Goal: Check status: Check status

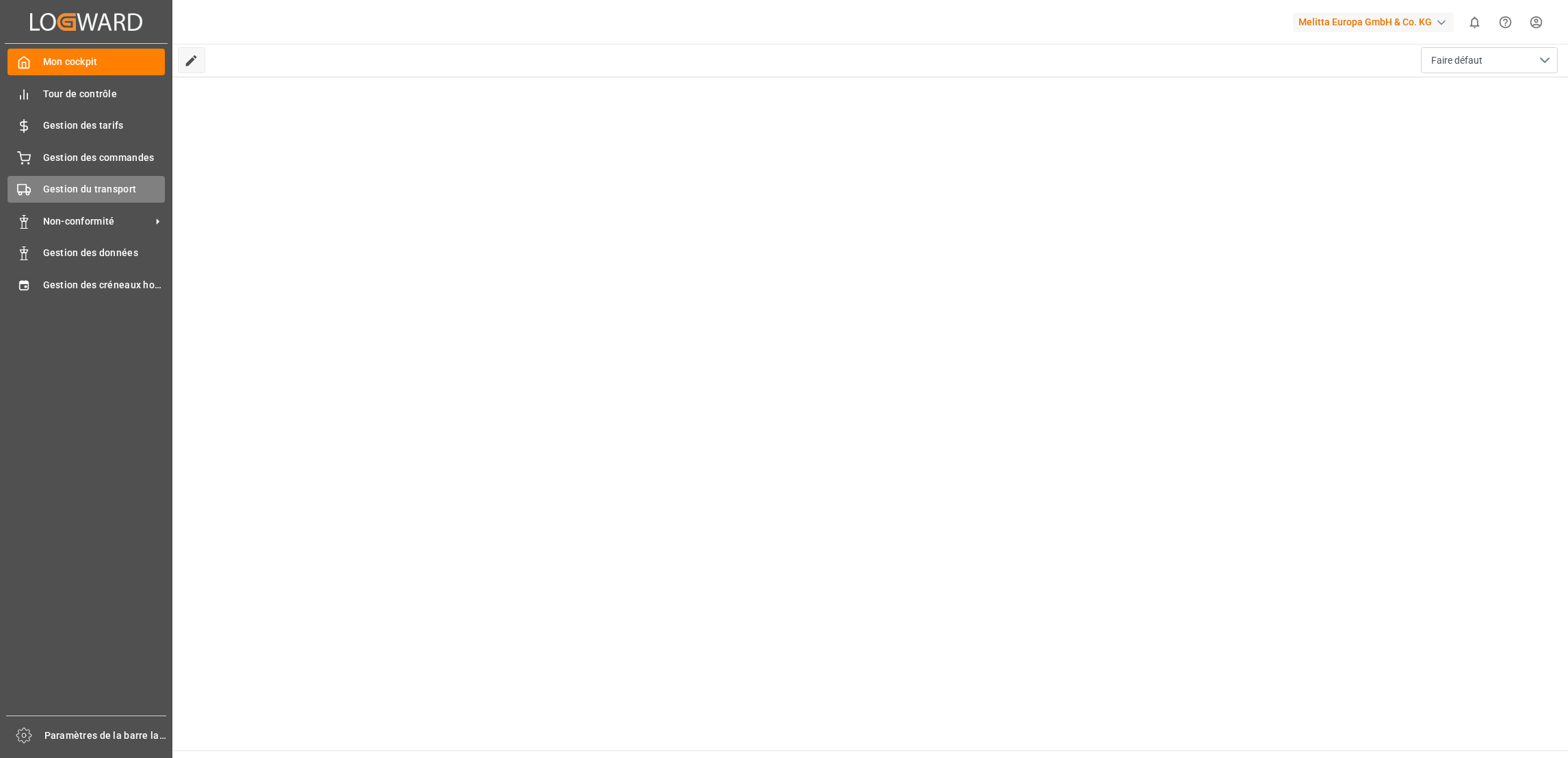
click at [72, 185] on span "Gestion du transport" at bounding box center [104, 189] width 122 height 15
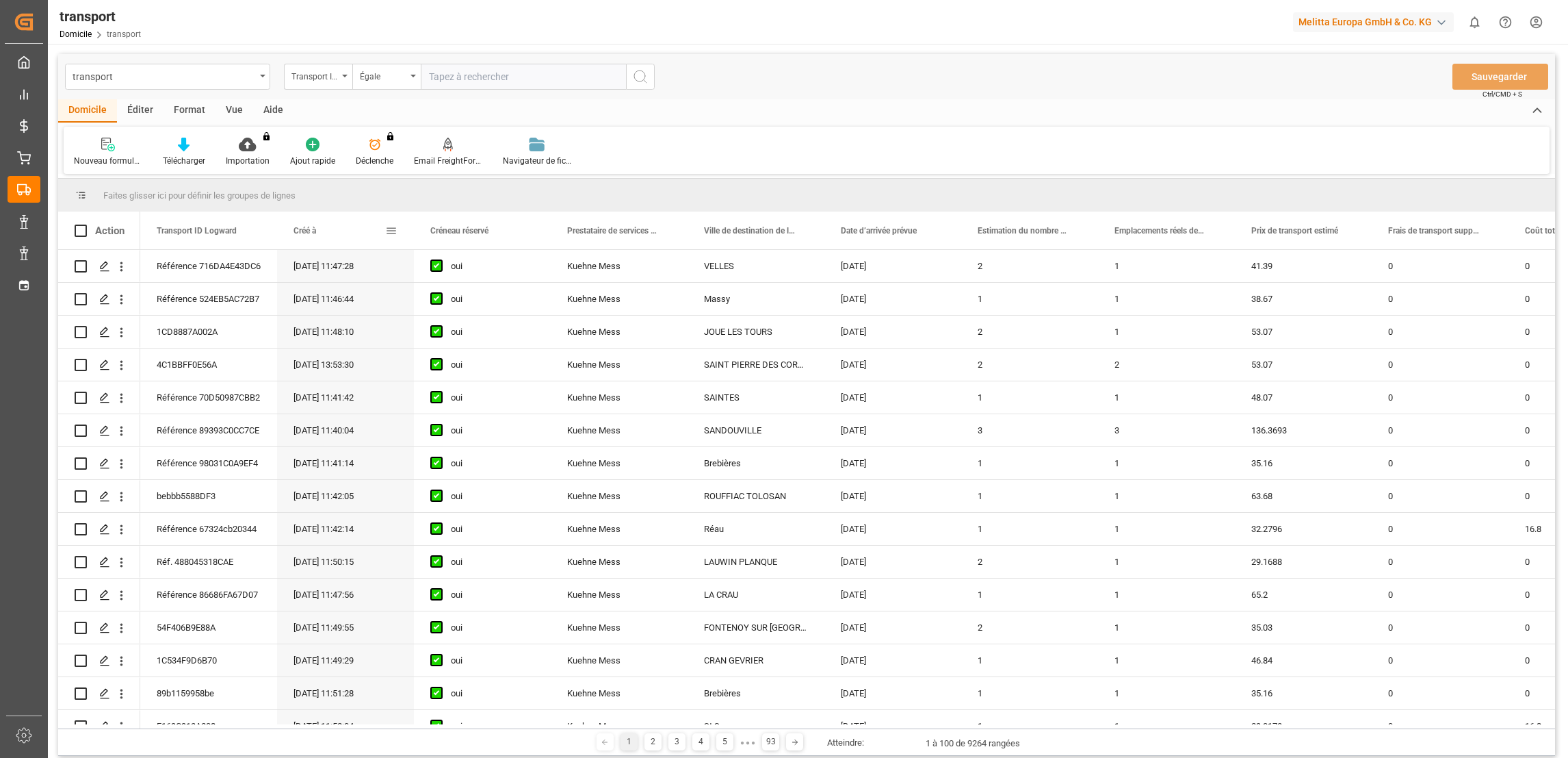
click at [389, 234] on span at bounding box center [391, 230] width 13 height 13
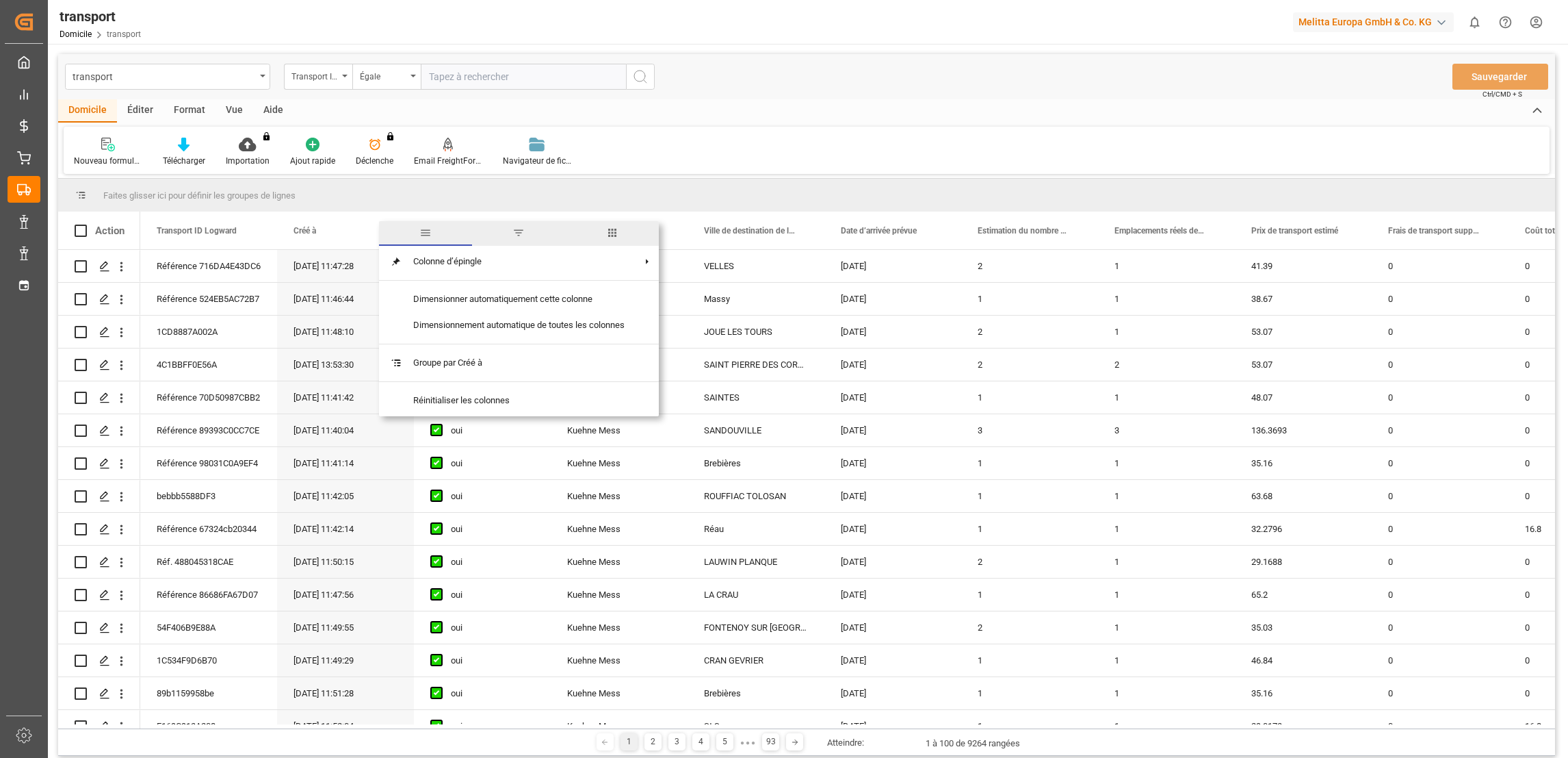
click at [518, 238] on span "filtre" at bounding box center [518, 232] width 13 height 13
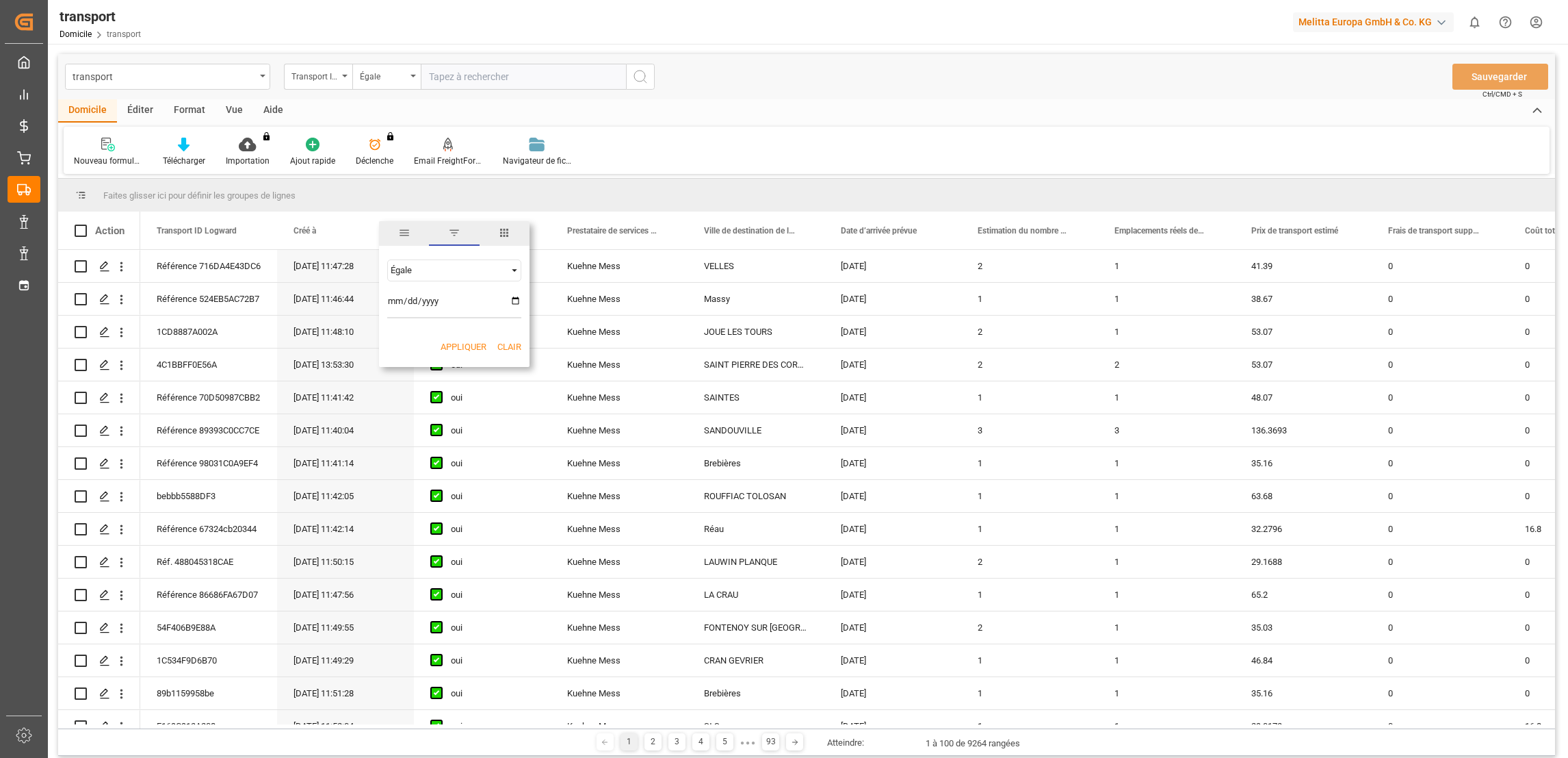
click at [513, 297] on input "date" at bounding box center [454, 305] width 134 height 27
type input "[DATE]"
click at [469, 352] on button "Appliquer" at bounding box center [464, 347] width 46 height 14
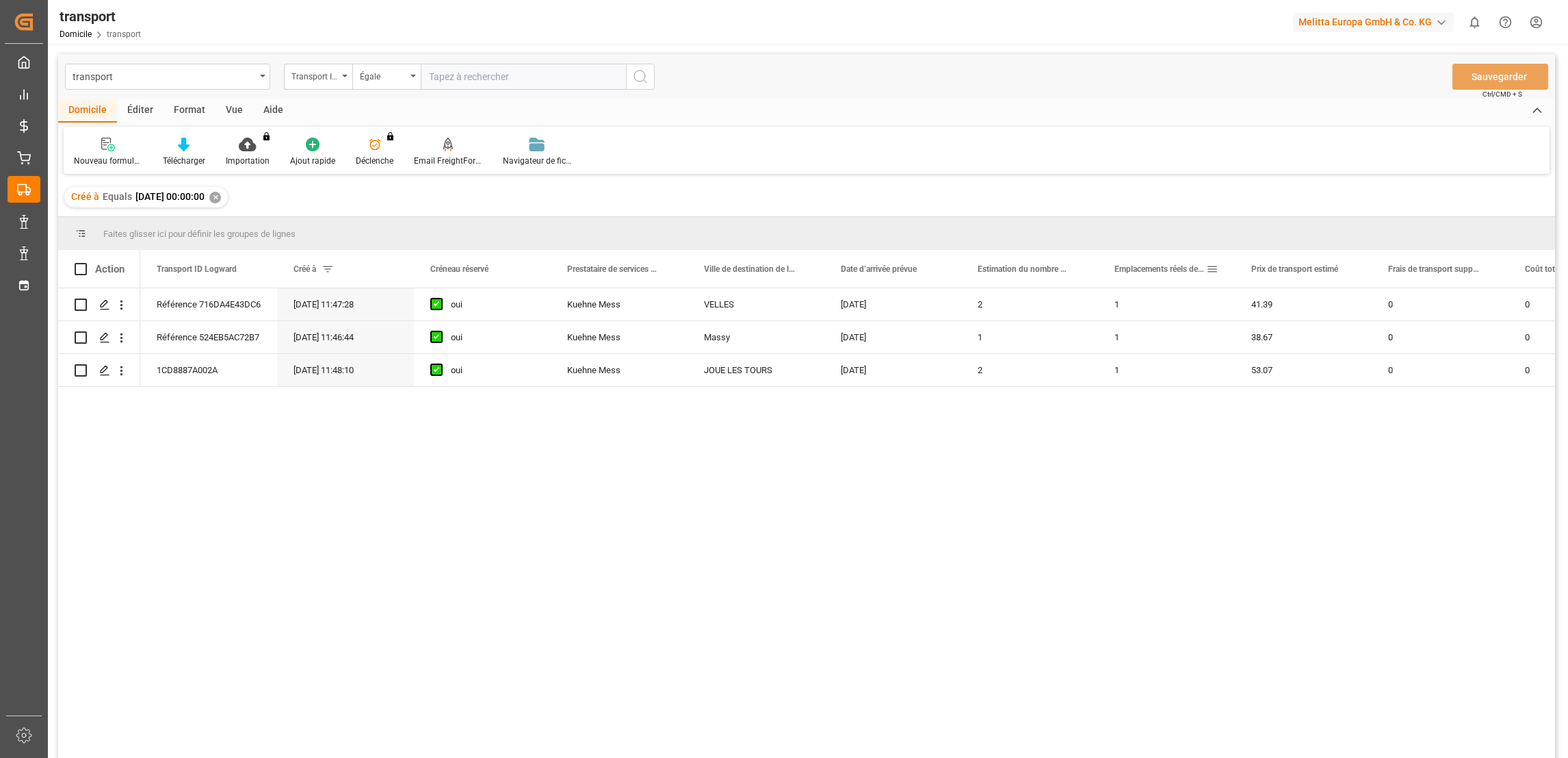
click at [1206, 263] on span at bounding box center [1212, 269] width 13 height 13
click at [1170, 275] on div "Emplacements réels des palettes" at bounding box center [1160, 269] width 92 height 37
click at [323, 273] on span at bounding box center [327, 269] width 13 height 13
click at [392, 273] on span at bounding box center [391, 269] width 13 height 13
click at [508, 339] on input "[DATE]" at bounding box center [454, 343] width 134 height 27
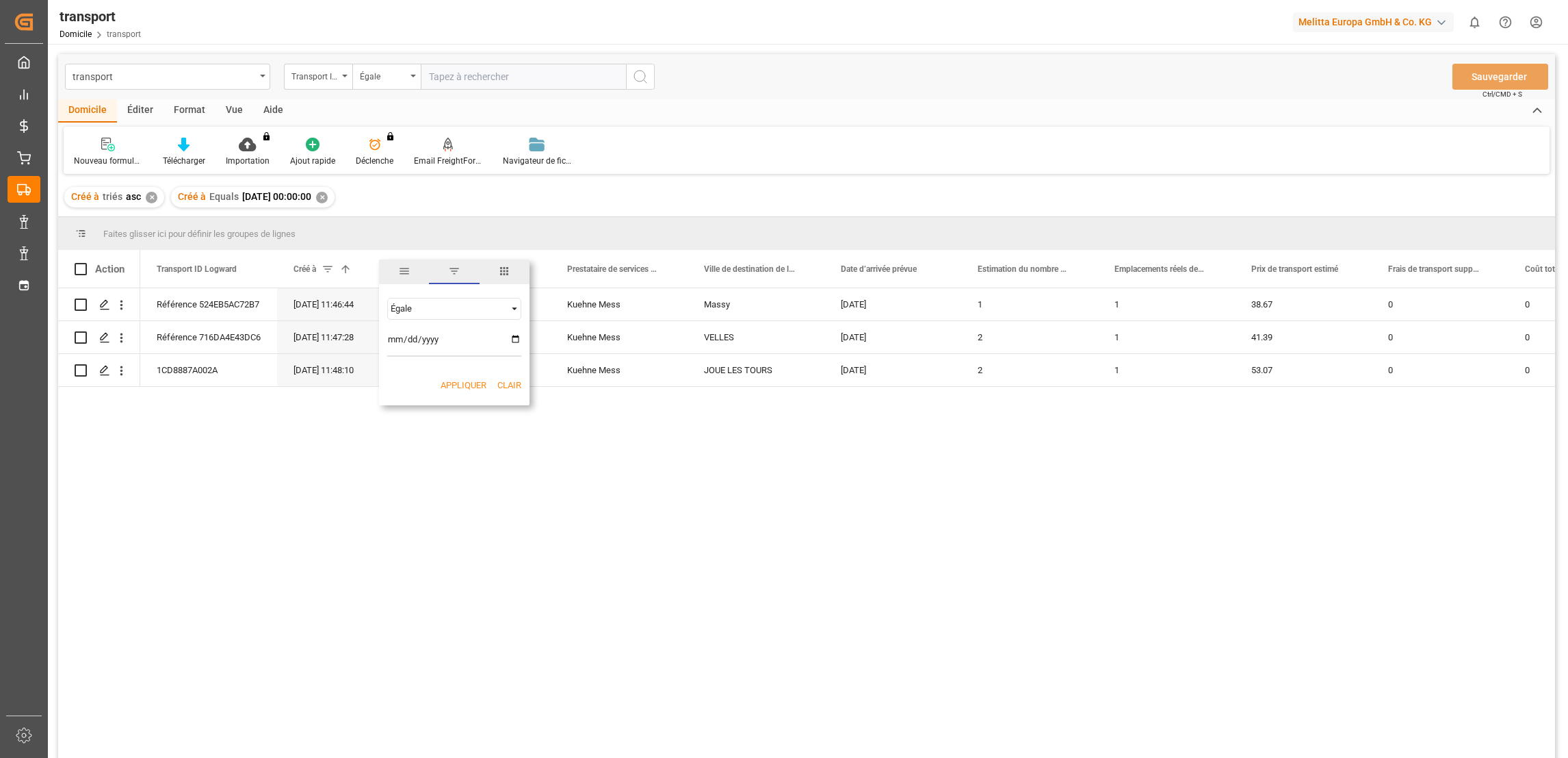
click at [514, 338] on input "[DATE]" at bounding box center [454, 343] width 134 height 27
type input "[DATE]"
click at [483, 386] on button "Appliquer" at bounding box center [464, 385] width 46 height 14
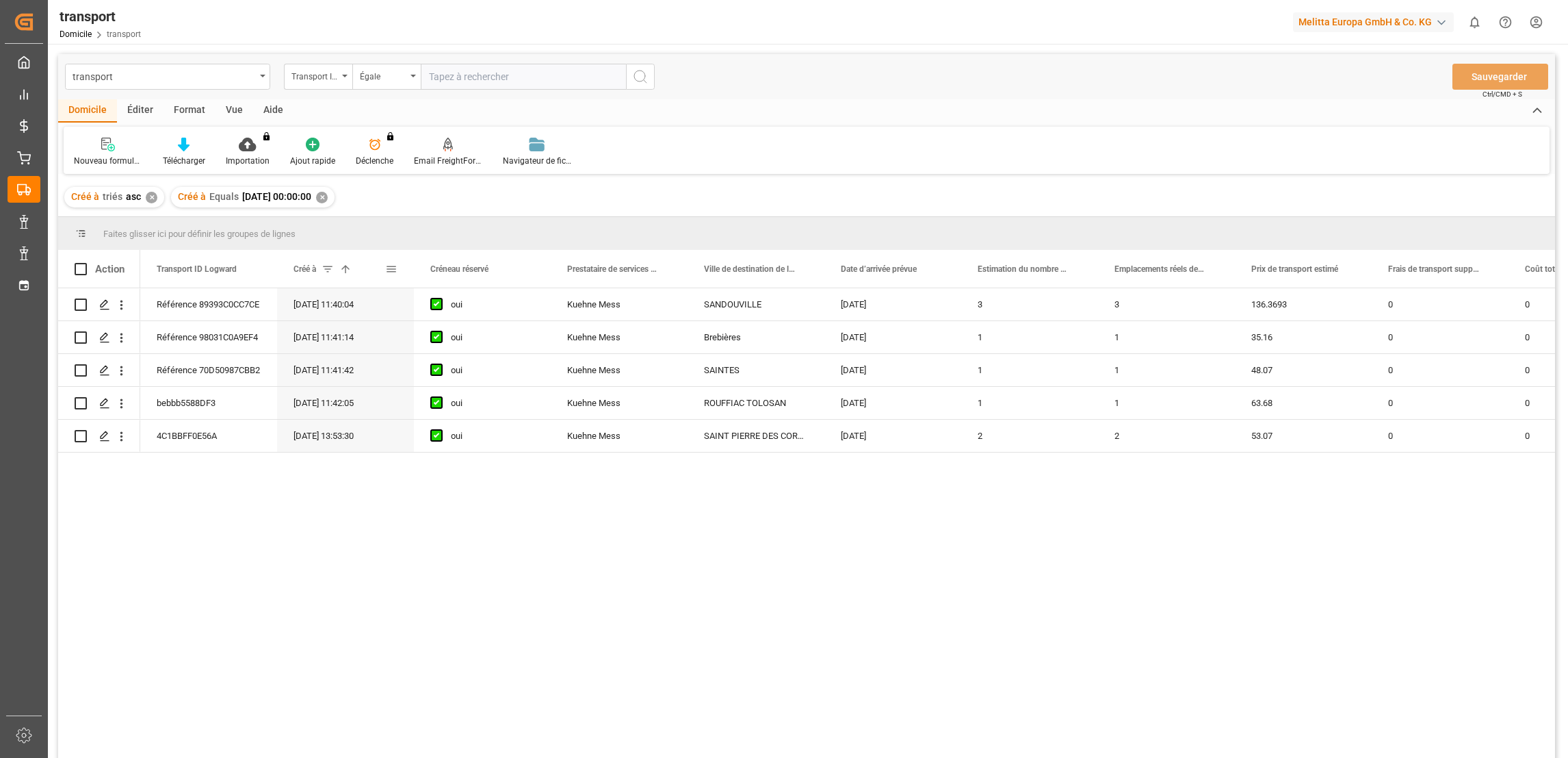
click at [325, 273] on span at bounding box center [327, 269] width 13 height 13
click at [397, 270] on span at bounding box center [391, 269] width 13 height 13
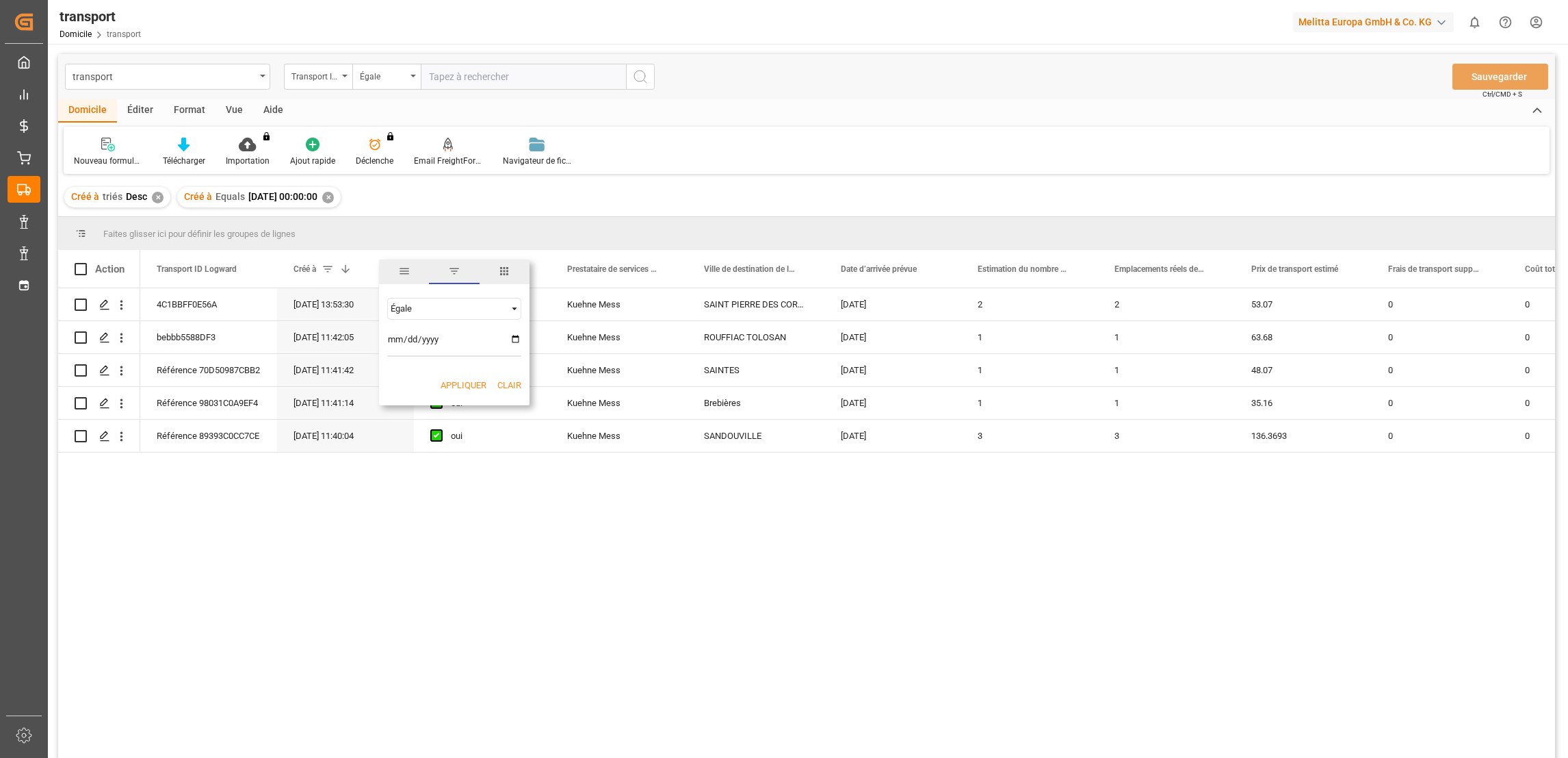
click at [513, 342] on input "[DATE]" at bounding box center [454, 343] width 134 height 27
type input "[DATE]"
click at [475, 382] on button "Appliquer" at bounding box center [464, 385] width 46 height 14
